Goal: Transaction & Acquisition: Purchase product/service

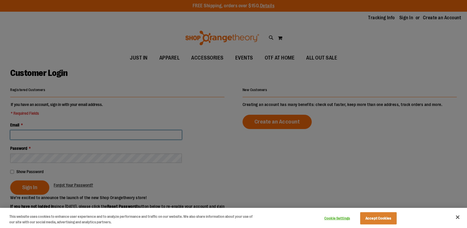
type input "**********"
click at [62, 125] on div at bounding box center [233, 114] width 467 height 228
click at [30, 188] on div at bounding box center [233, 114] width 467 height 228
click at [388, 217] on button "Accept Cookies" at bounding box center [378, 218] width 37 height 12
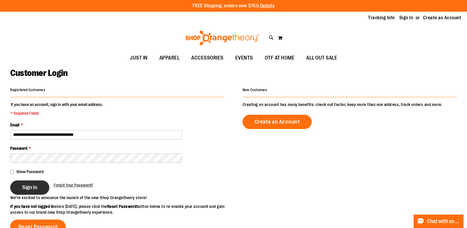
click at [41, 192] on button "Sign In" at bounding box center [29, 187] width 39 height 14
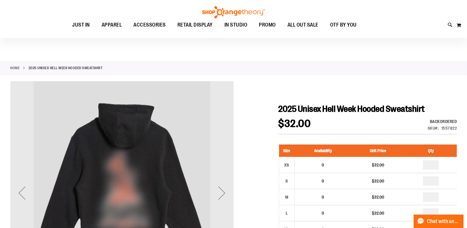
scroll to position [68, 0]
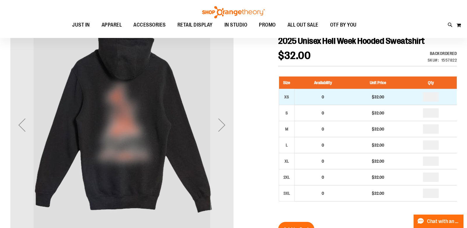
type input "**********"
click at [439, 96] on input "number" at bounding box center [431, 96] width 16 height 9
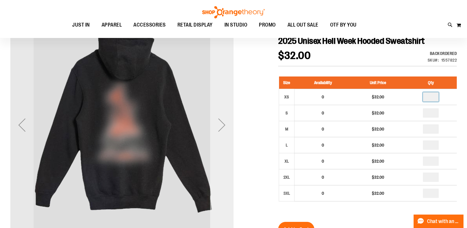
click at [227, 130] on div "Next" at bounding box center [221, 124] width 23 height 23
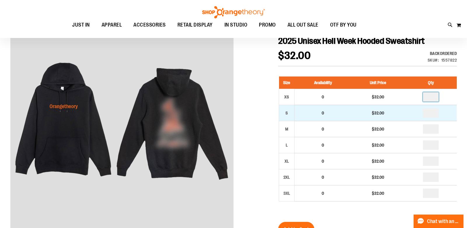
type input "*"
click at [436, 110] on input "number" at bounding box center [431, 112] width 16 height 9
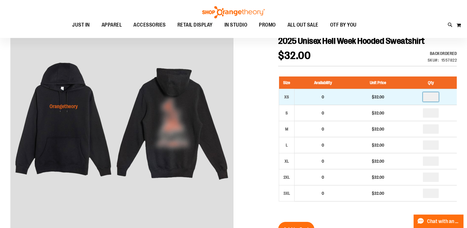
type input "*"
click at [436, 95] on input "*" at bounding box center [431, 96] width 16 height 9
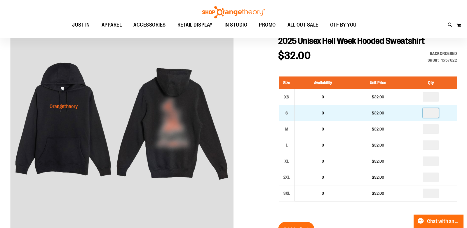
type input "*"
click at [438, 110] on input "number" at bounding box center [431, 112] width 16 height 9
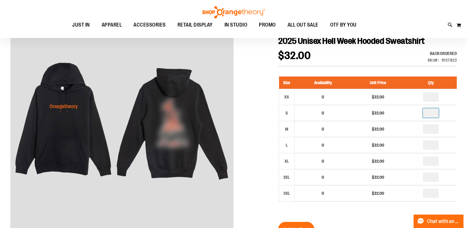
type input "*"
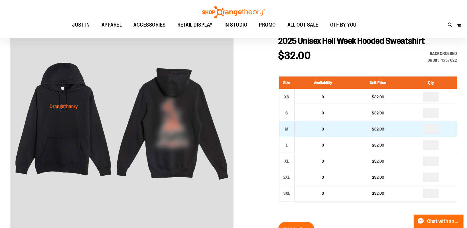
type input "*"
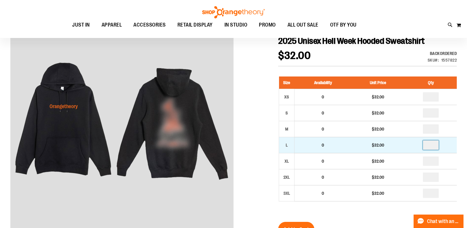
click at [435, 144] on input "number" at bounding box center [431, 144] width 16 height 9
type input "*"
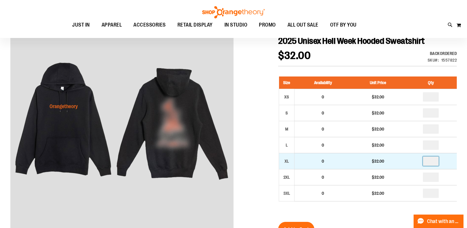
click at [432, 160] on input "number" at bounding box center [431, 161] width 16 height 9
type input "*"
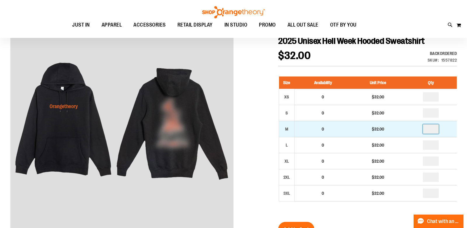
click at [436, 127] on input "*" at bounding box center [431, 128] width 16 height 9
type input "*"
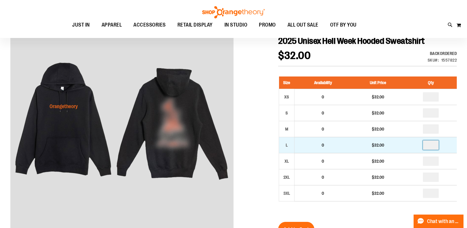
click at [437, 143] on input "*" at bounding box center [431, 144] width 16 height 9
type input "**"
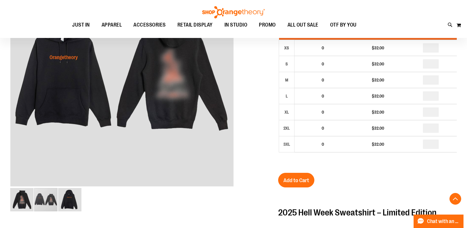
scroll to position [124, 0]
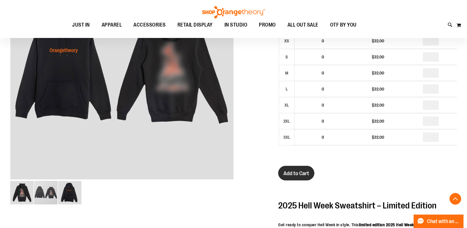
click at [301, 172] on span "Add to Cart" at bounding box center [297, 173] width 26 height 6
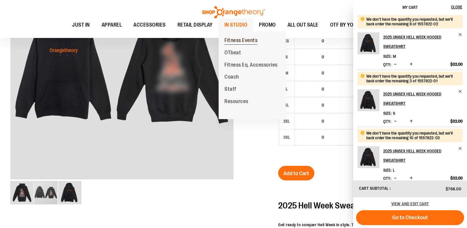
click at [244, 40] on span "Fitness Events" at bounding box center [241, 40] width 33 height 7
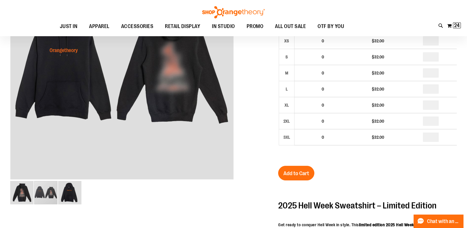
scroll to position [0, 0]
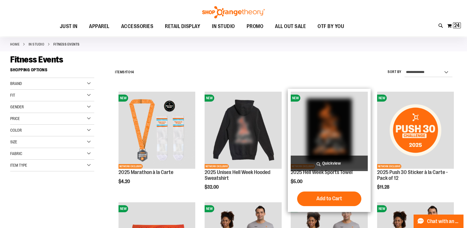
scroll to position [41, 0]
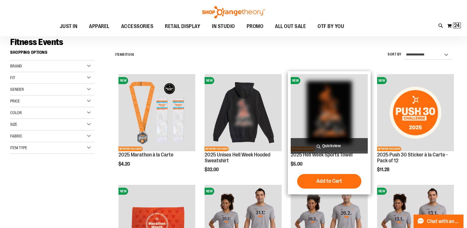
type input "**********"
click at [333, 123] on img "product" at bounding box center [329, 112] width 77 height 77
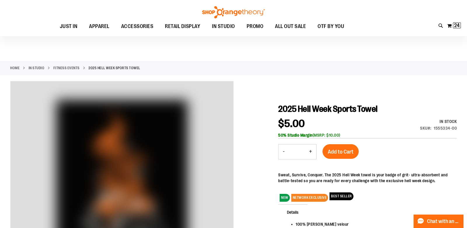
scroll to position [15, 0]
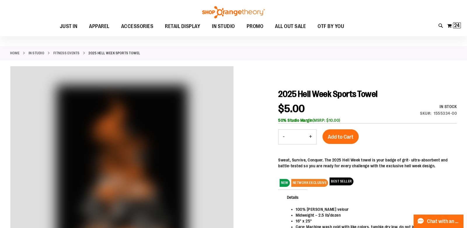
type input "**********"
click at [303, 136] on input "*" at bounding box center [297, 137] width 16 height 14
type input "**"
click at [339, 138] on span "Add to Cart" at bounding box center [341, 137] width 26 height 6
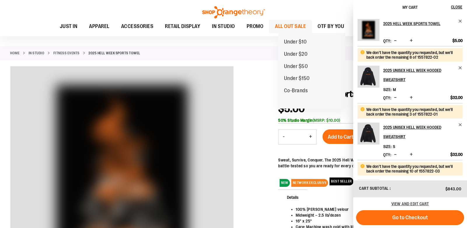
click at [301, 27] on span "ALL OUT SALE" at bounding box center [290, 26] width 31 height 13
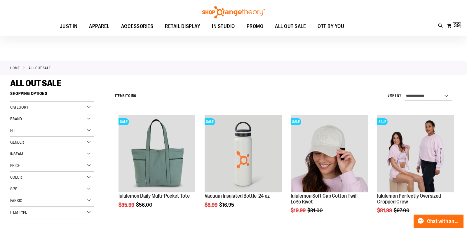
scroll to position [59, 0]
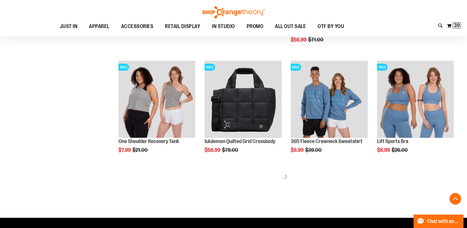
scroll to position [295, 0]
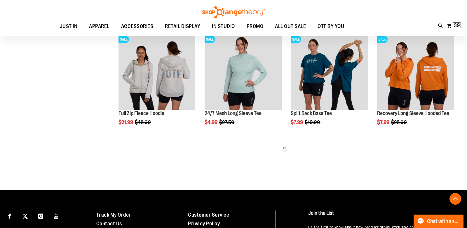
scroll to position [740, 0]
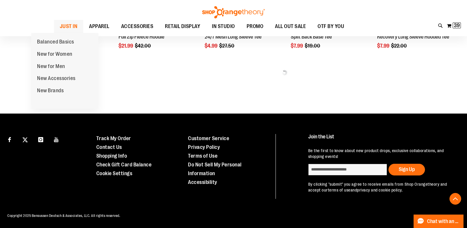
type input "**********"
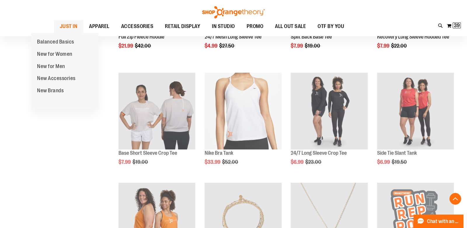
click at [60, 22] on span "JUST IN" at bounding box center [69, 26] width 18 height 13
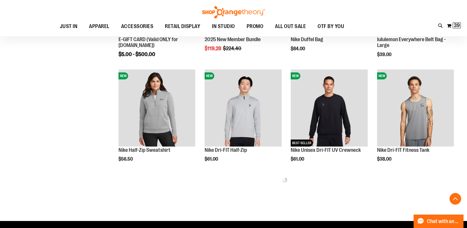
scroll to position [268, 0]
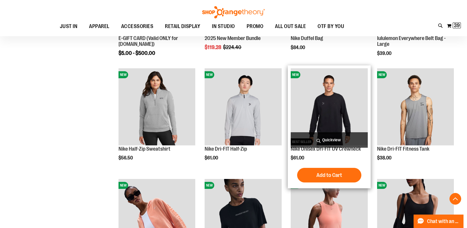
type input "**********"
click at [352, 120] on img "product" at bounding box center [329, 106] width 77 height 77
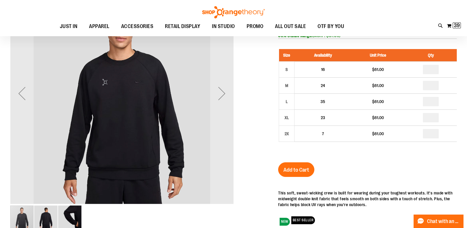
scroll to position [36, 0]
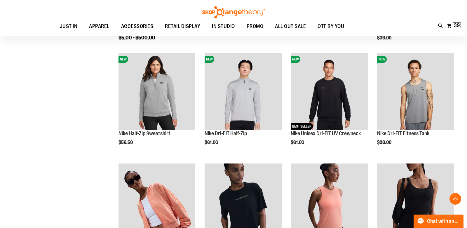
scroll to position [234, 0]
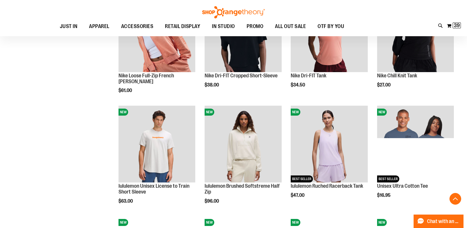
scroll to position [393, 0]
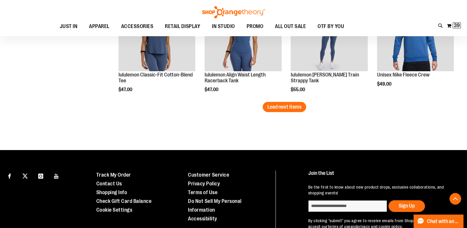
scroll to position [945, 0]
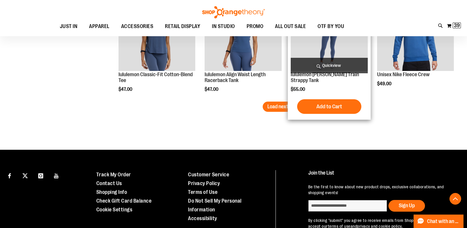
type input "**********"
click at [296, 105] on span "Load next items" at bounding box center [285, 107] width 34 height 6
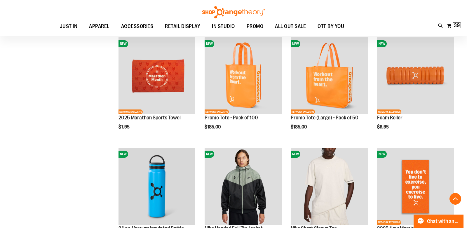
scroll to position [1013, 0]
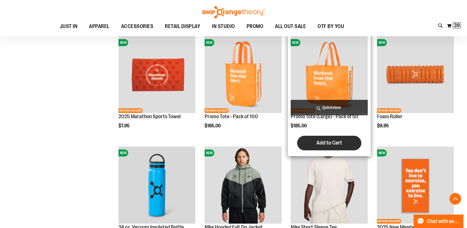
click at [321, 142] on span "Add to Cart" at bounding box center [330, 143] width 26 height 6
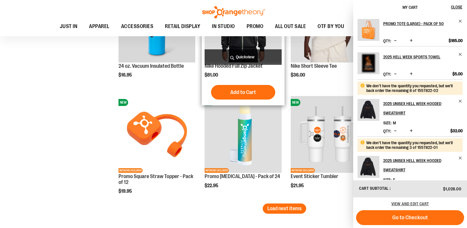
scroll to position [1039, 0]
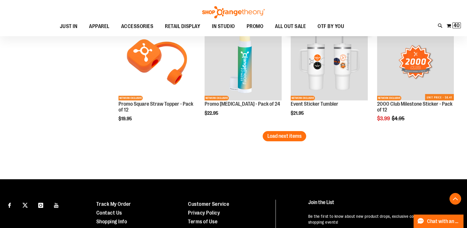
scroll to position [1247, 0]
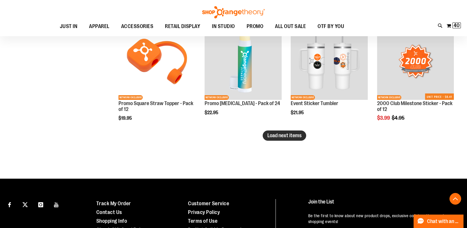
click at [279, 135] on span "Load next items" at bounding box center [285, 136] width 34 height 6
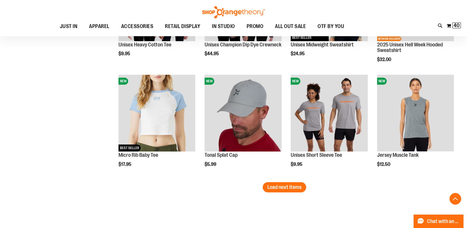
scroll to position [1539, 0]
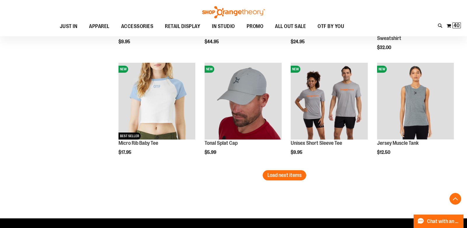
drag, startPoint x: 267, startPoint y: 173, endPoint x: 286, endPoint y: 206, distance: 38.5
click at [292, 170] on button "Load next items" at bounding box center [285, 175] width 44 height 10
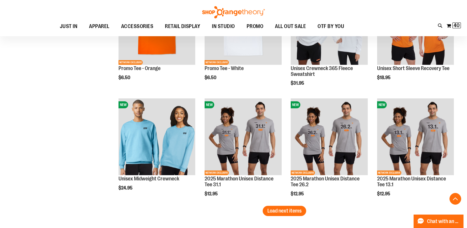
scroll to position [1858, 0]
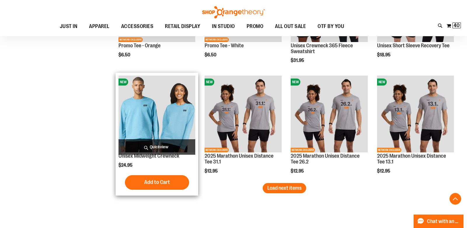
click at [162, 122] on img "product" at bounding box center [157, 114] width 77 height 77
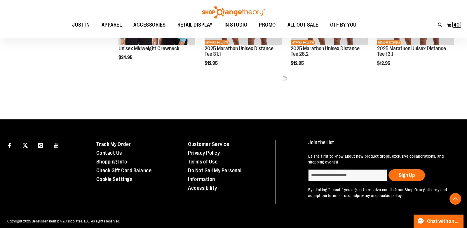
scroll to position [322, 0]
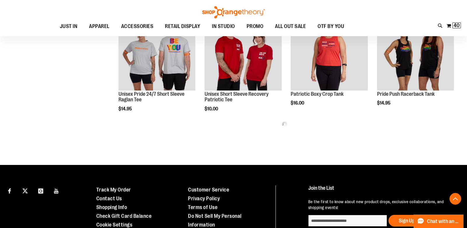
scroll to position [609, 0]
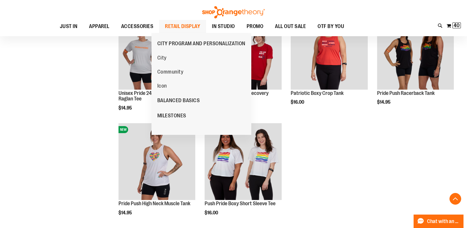
type input "**********"
click at [185, 26] on span "RETAIL DISPLAY" at bounding box center [182, 26] width 35 height 13
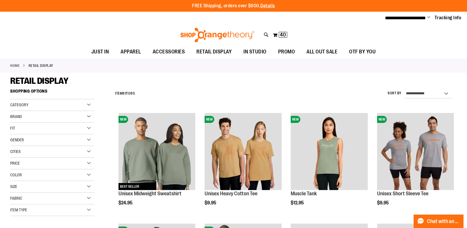
scroll to position [2, 0]
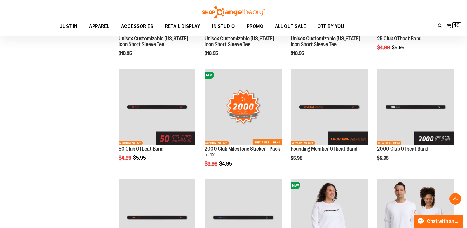
scroll to position [427, 0]
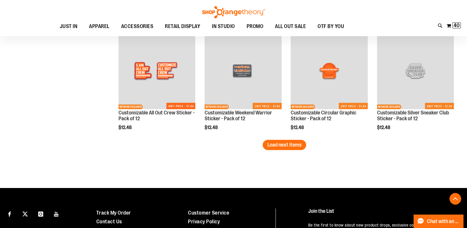
scroll to position [953, 0]
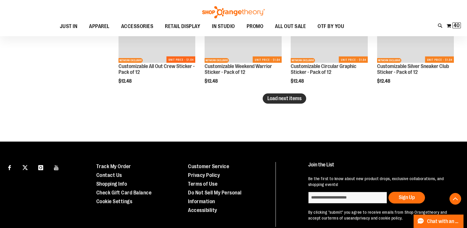
type input "**********"
click at [300, 100] on span "Load next items" at bounding box center [285, 99] width 34 height 6
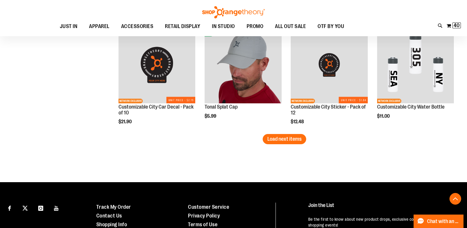
scroll to position [1242, 0]
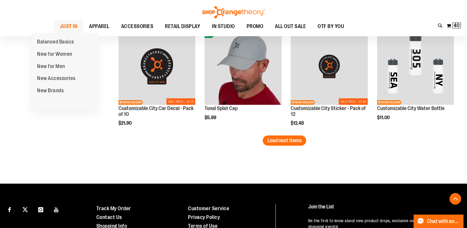
click at [60, 27] on span "JUST IN" at bounding box center [69, 26] width 18 height 13
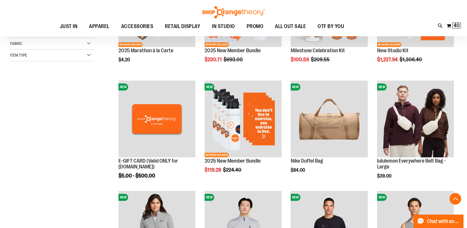
scroll to position [147, 0]
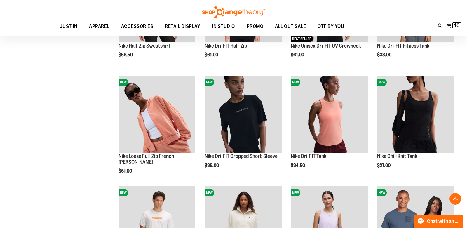
scroll to position [372, 0]
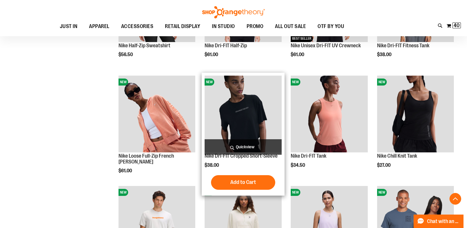
type input "**********"
click at [259, 121] on img "product" at bounding box center [243, 114] width 77 height 77
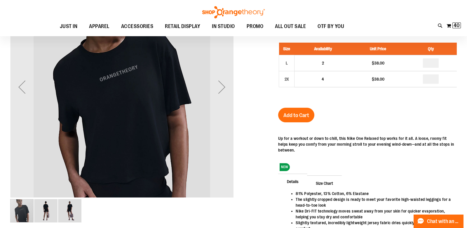
scroll to position [70, 0]
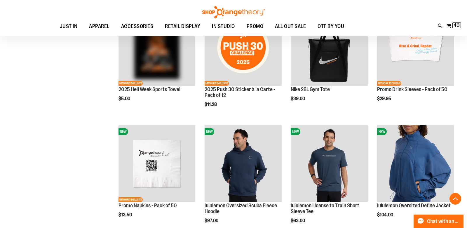
scroll to position [396, 0]
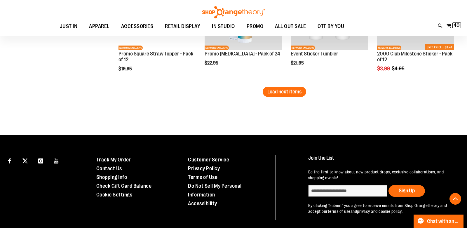
scroll to position [1021, 0]
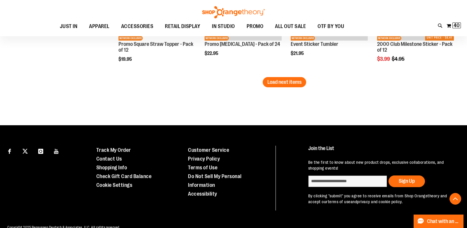
type input "**********"
click at [274, 81] on span "Load next items" at bounding box center [285, 82] width 34 height 6
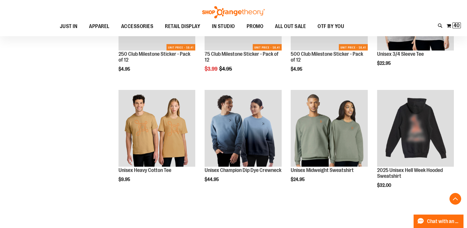
scroll to position [1131, 0]
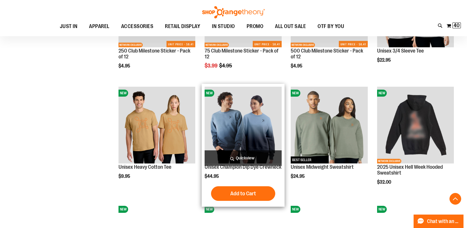
click at [241, 124] on img "product" at bounding box center [243, 125] width 77 height 77
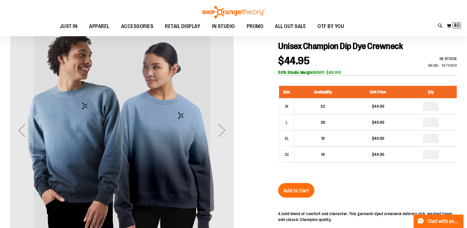
scroll to position [69, 0]
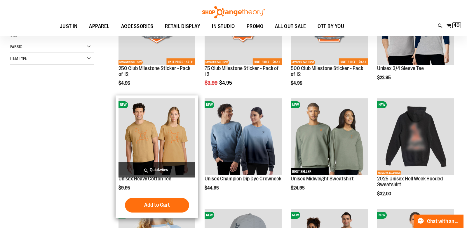
scroll to position [92, 0]
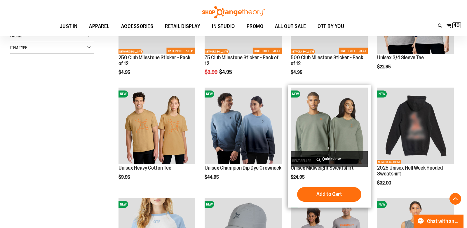
type input "**********"
click at [337, 123] on img "product" at bounding box center [329, 126] width 77 height 77
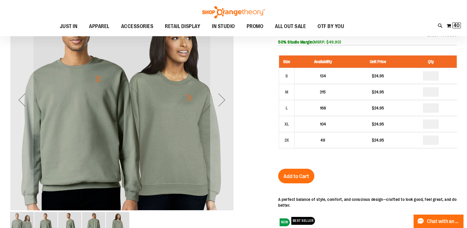
scroll to position [27, 0]
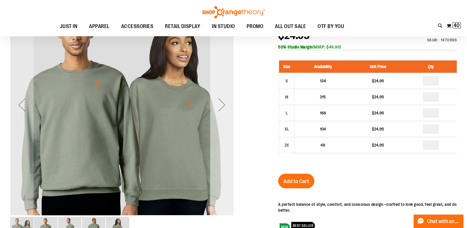
type input "**********"
click at [220, 98] on div "Next" at bounding box center [221, 104] width 23 height 23
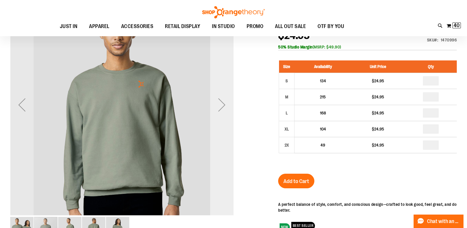
click at [220, 98] on div "Next" at bounding box center [221, 104] width 23 height 23
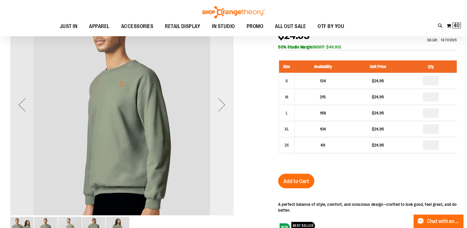
click at [220, 98] on div "Next" at bounding box center [221, 104] width 23 height 23
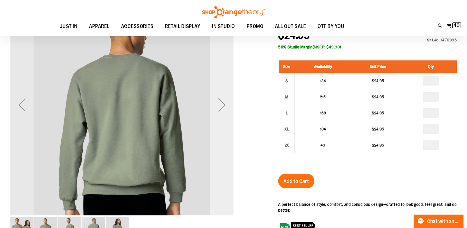
click at [220, 98] on div "Next" at bounding box center [221, 104] width 23 height 23
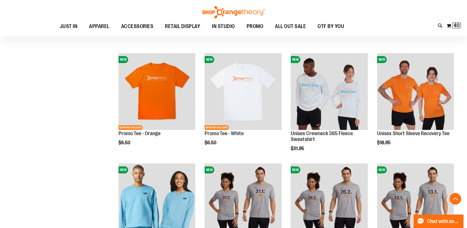
scroll to position [444, 0]
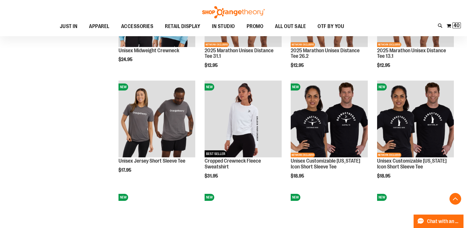
scroll to position [638, 0]
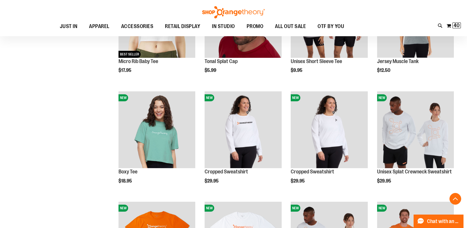
scroll to position [295, 0]
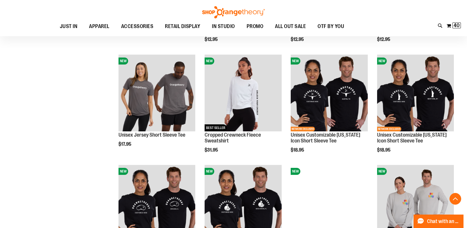
scroll to position [683, 0]
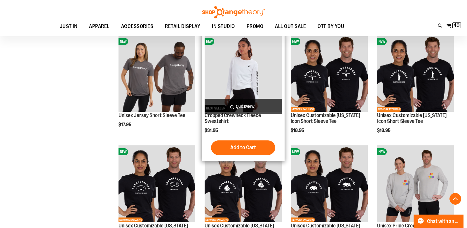
type input "**********"
click at [247, 66] on img "product" at bounding box center [243, 73] width 77 height 77
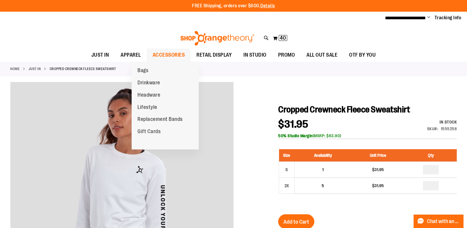
type input "**********"
click at [153, 54] on span "ACCESSORIES" at bounding box center [169, 54] width 32 height 13
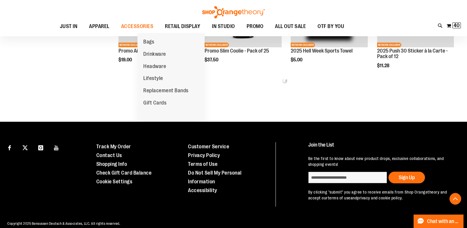
scroll to position [374, 0]
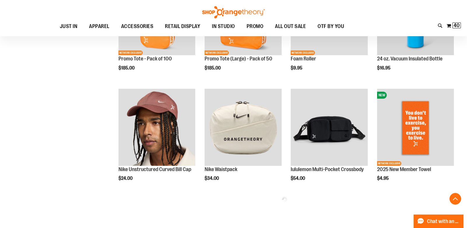
scroll to position [579, 0]
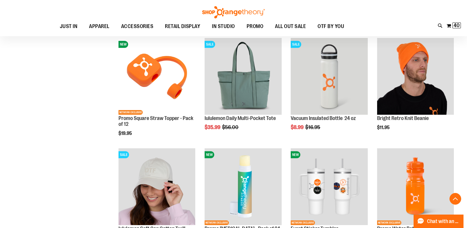
scroll to position [740, 0]
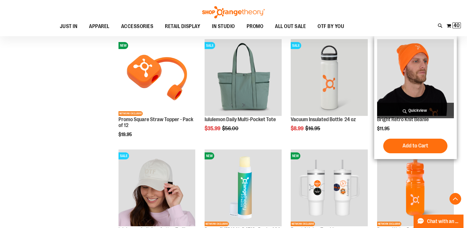
type input "**********"
click at [408, 66] on img "product" at bounding box center [415, 77] width 77 height 77
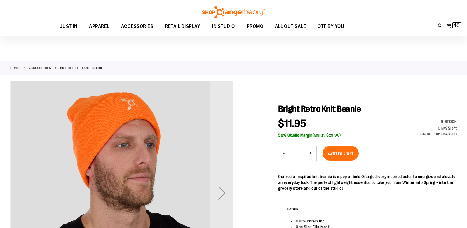
scroll to position [27, 0]
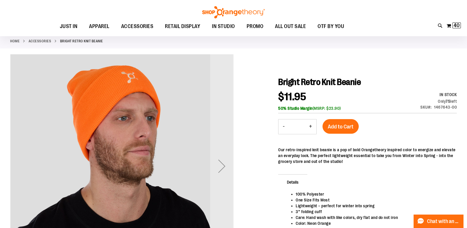
type input "**********"
click at [310, 126] on button "+" at bounding box center [311, 126] width 12 height 15
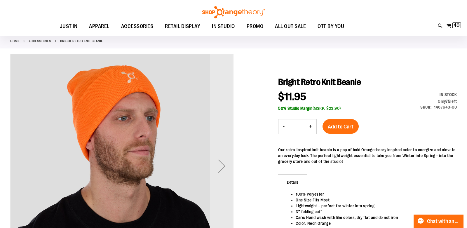
type input "*"
click at [339, 128] on span "Add to Cart" at bounding box center [341, 127] width 26 height 6
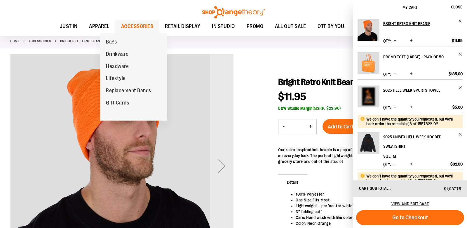
click at [123, 22] on span "ACCESSORIES" at bounding box center [137, 26] width 32 height 13
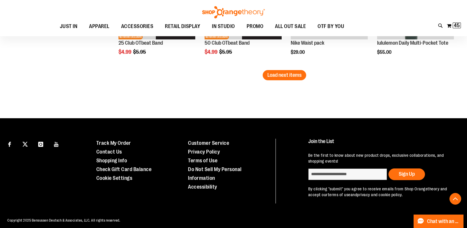
scroll to position [980, 0]
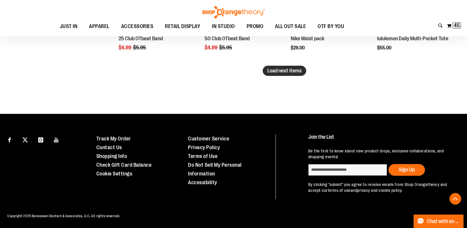
type input "**********"
click at [288, 73] on button "Load next items" at bounding box center [285, 71] width 44 height 10
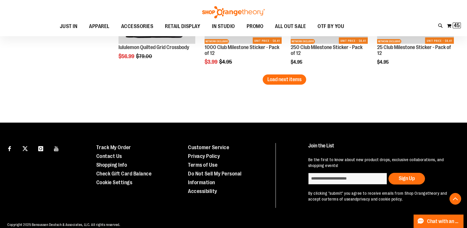
scroll to position [1303, 0]
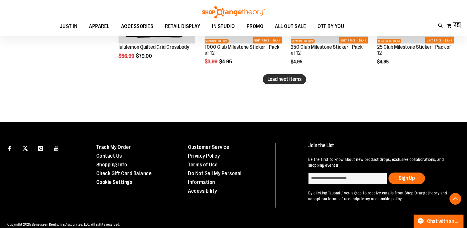
click at [301, 80] on span "Load next items" at bounding box center [285, 79] width 34 height 6
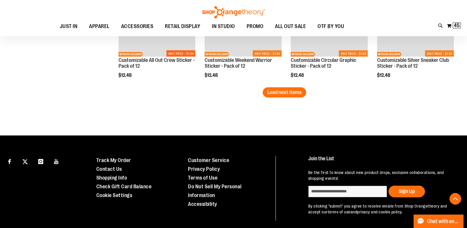
scroll to position [1643, 0]
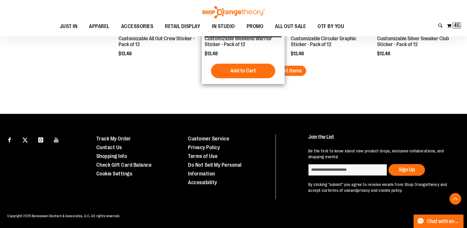
click at [279, 69] on span "Load next items" at bounding box center [285, 71] width 34 height 6
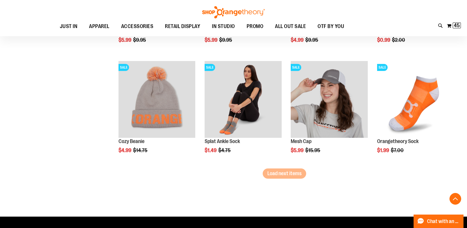
scroll to position [1875, 0]
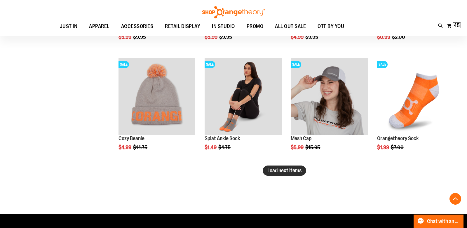
click at [277, 172] on span "Load next items" at bounding box center [285, 171] width 34 height 6
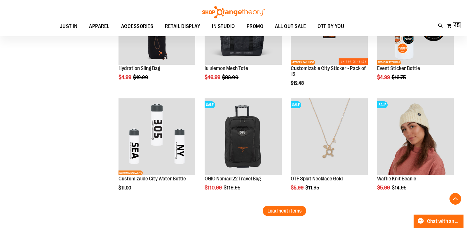
scroll to position [2167, 0]
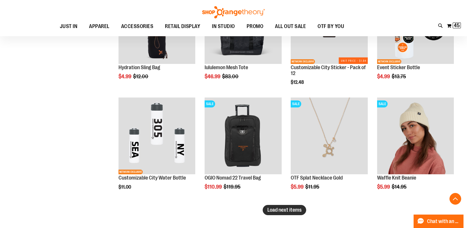
click at [278, 213] on button "Load next items" at bounding box center [285, 210] width 44 height 10
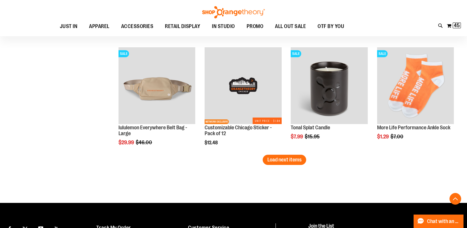
scroll to position [2549, 0]
click at [282, 162] on span "Load next items" at bounding box center [285, 160] width 34 height 6
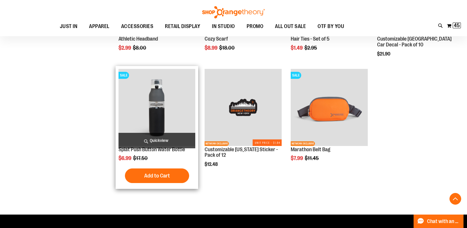
scroll to position [2846, 0]
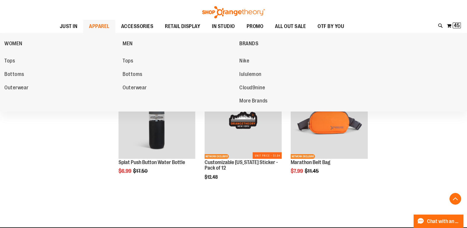
click at [89, 28] on span "APPAREL" at bounding box center [99, 26] width 20 height 13
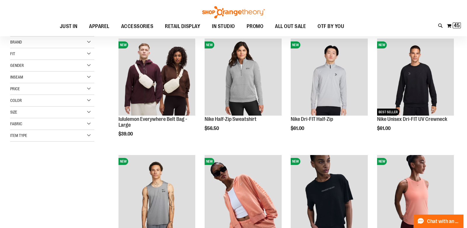
scroll to position [75, 0]
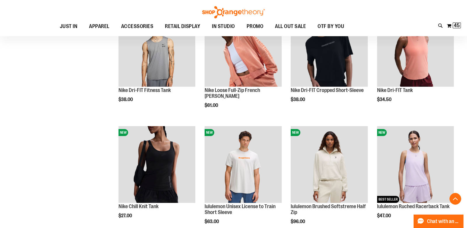
scroll to position [252, 0]
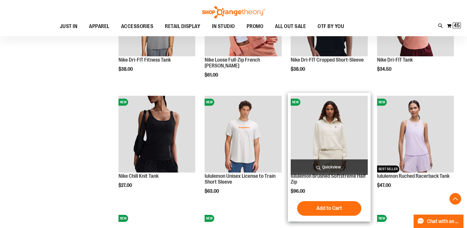
type input "**********"
click at [332, 144] on img "product" at bounding box center [329, 134] width 77 height 77
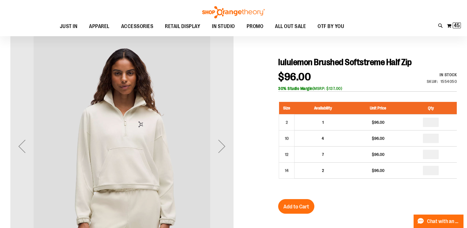
scroll to position [47, 0]
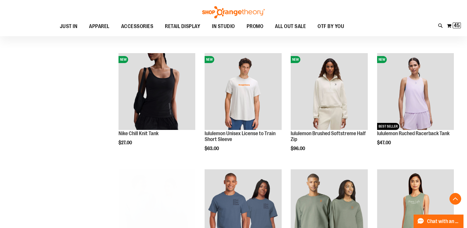
scroll to position [234, 0]
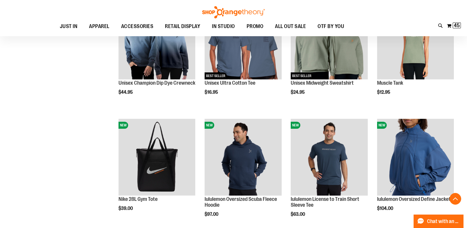
scroll to position [404, 0]
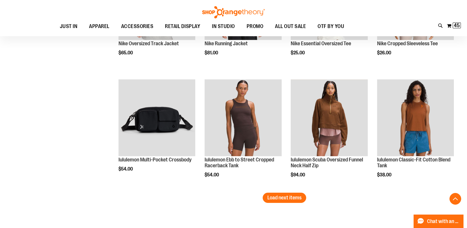
scroll to position [908, 0]
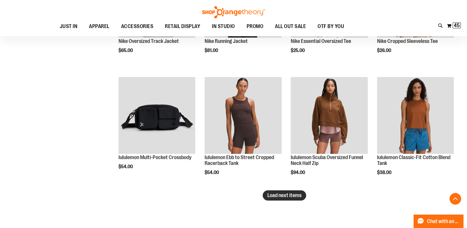
type input "**********"
click at [292, 193] on span "Load next items" at bounding box center [285, 195] width 34 height 6
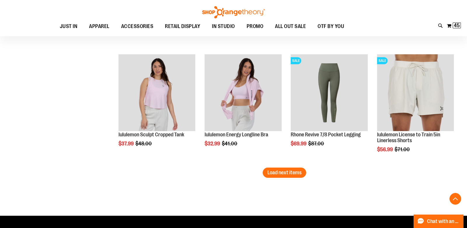
scroll to position [1282, 0]
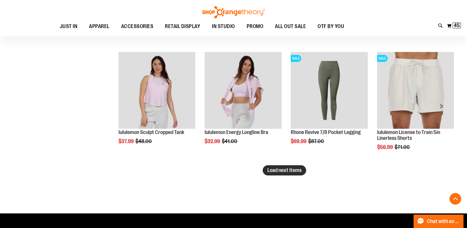
click at [277, 169] on span "Load next items" at bounding box center [285, 170] width 34 height 6
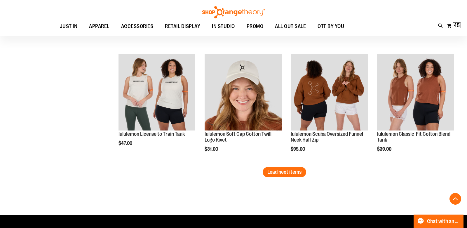
scroll to position [1651, 0]
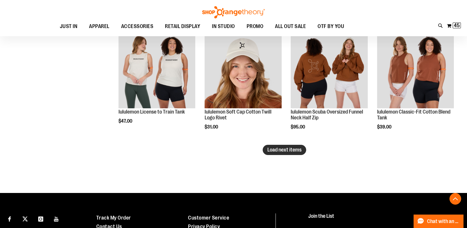
click at [285, 147] on span "Load next items" at bounding box center [285, 150] width 34 height 6
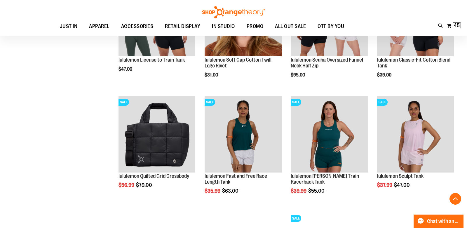
scroll to position [1747, 0]
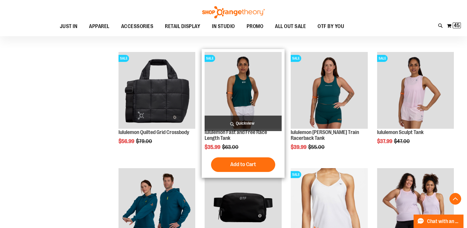
click at [234, 104] on img "product" at bounding box center [243, 90] width 77 height 77
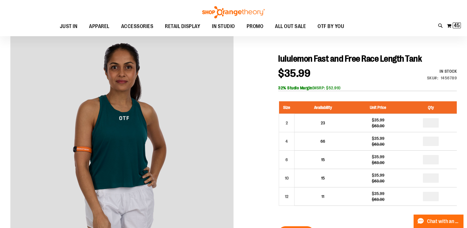
scroll to position [50, 0]
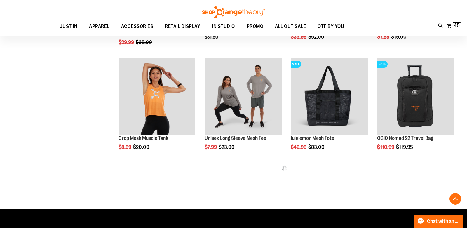
scroll to position [229, 0]
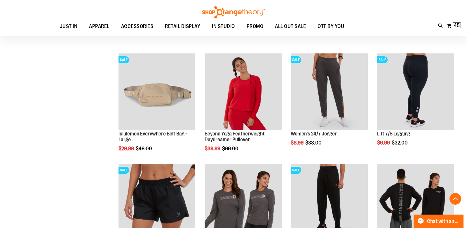
scroll to position [343, 0]
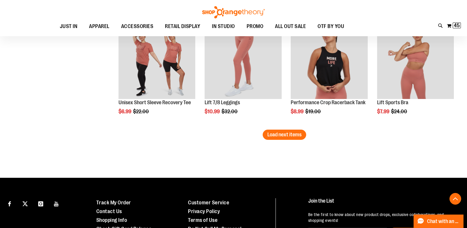
scroll to position [952, 0]
